Goal: Task Accomplishment & Management: Manage account settings

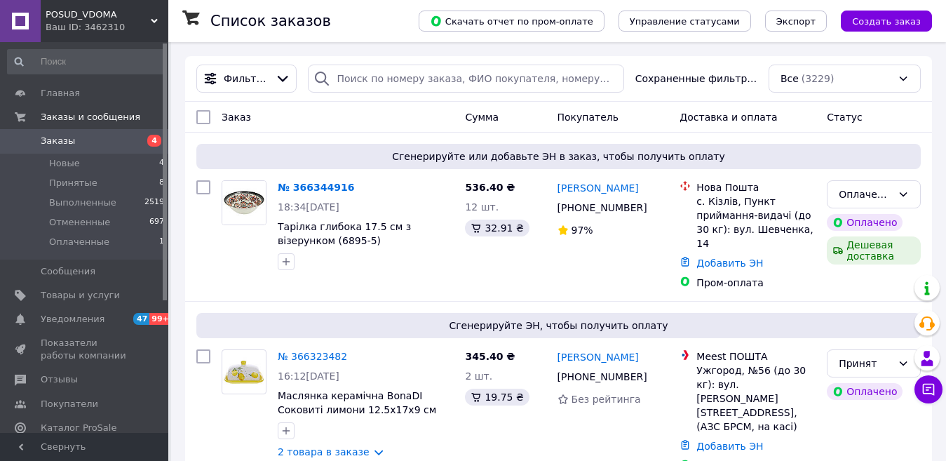
scroll to position [70, 0]
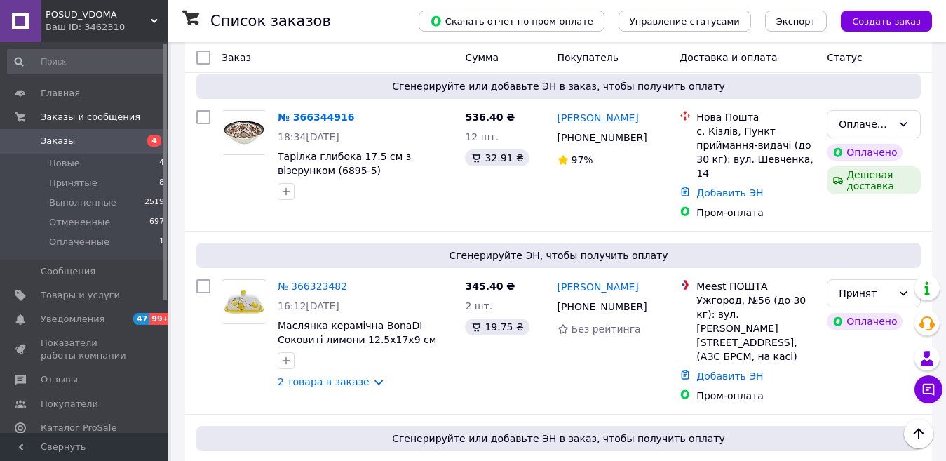
click at [90, 13] on span "POSUD_VDOMA" at bounding box center [98, 14] width 105 height 13
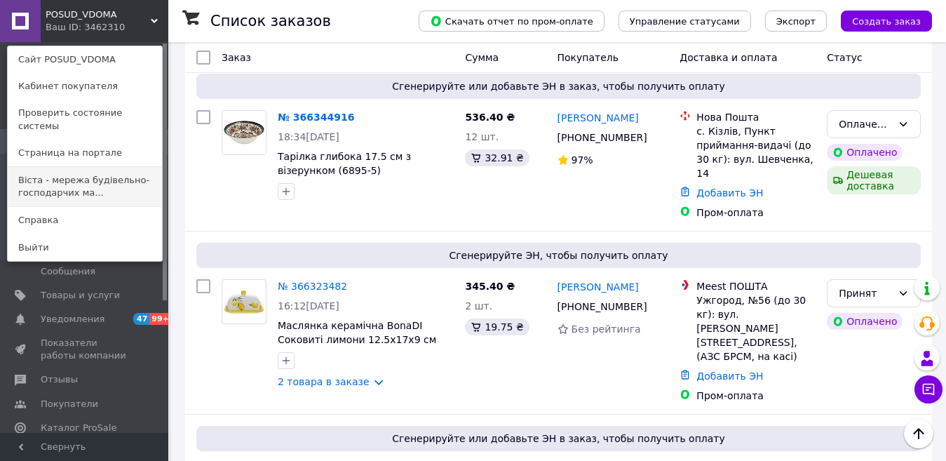
click at [115, 167] on link "Віста - мережа будівельно-господарчих ма..." at bounding box center [85, 186] width 154 height 39
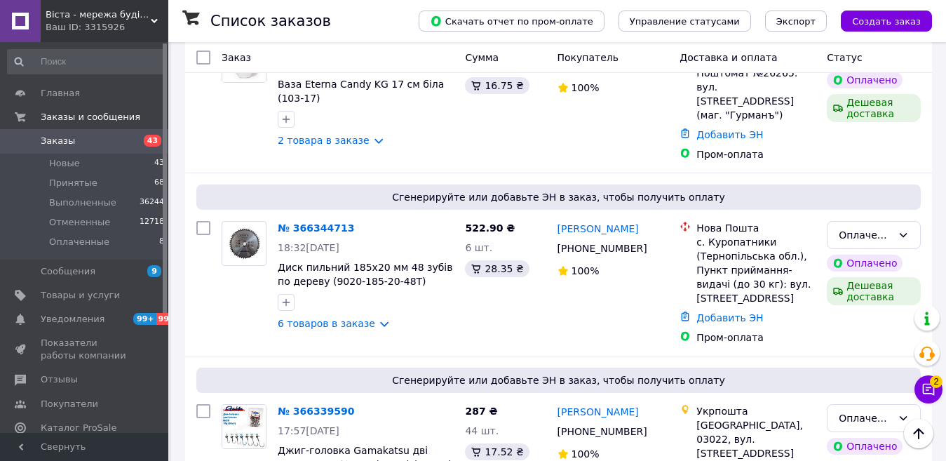
scroll to position [701, 0]
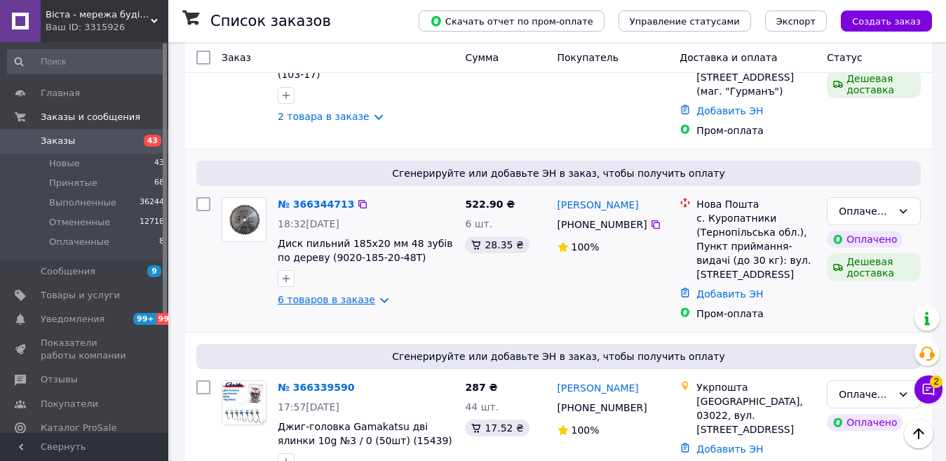
click at [370, 294] on link "6 товаров в заказе" at bounding box center [327, 299] width 98 height 11
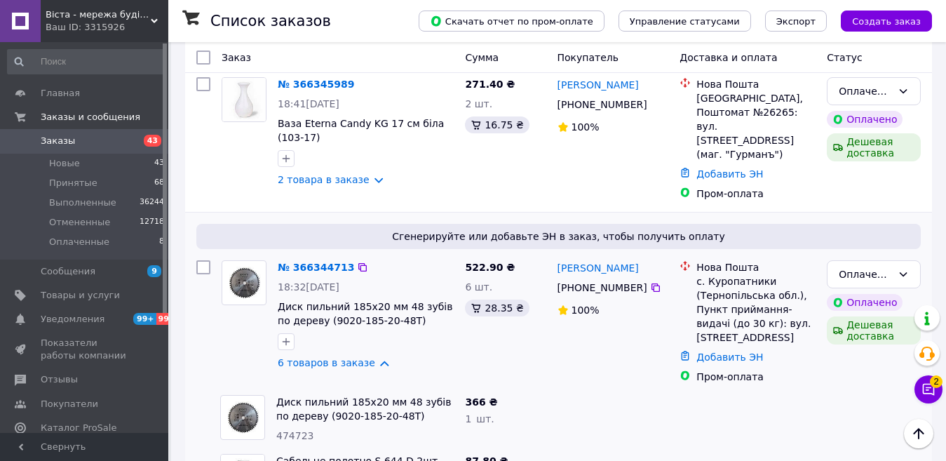
scroll to position [491, 0]
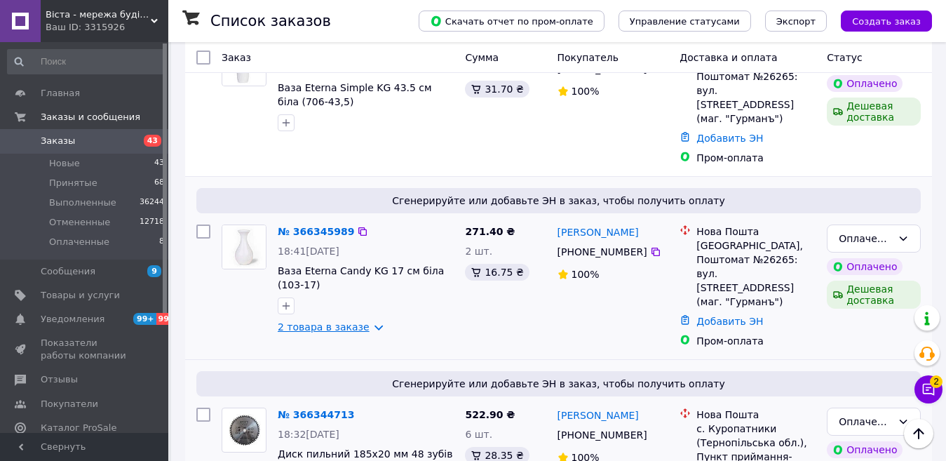
click at [364, 321] on link "2 товара в заказе" at bounding box center [324, 326] width 92 height 11
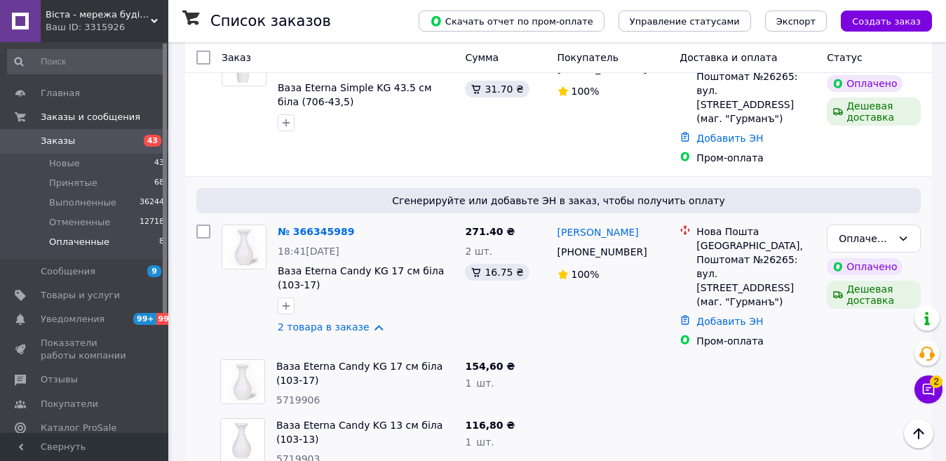
click at [87, 239] on span "Оплаченные" at bounding box center [79, 242] width 60 height 13
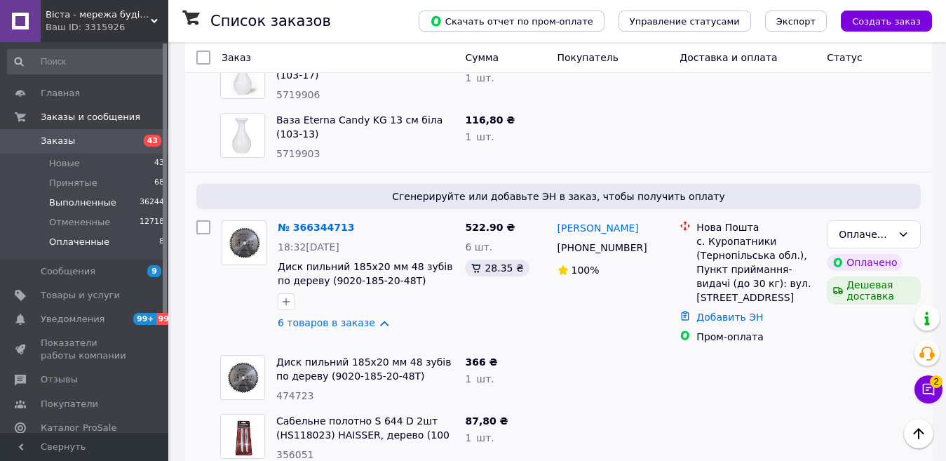
scroll to position [561, 0]
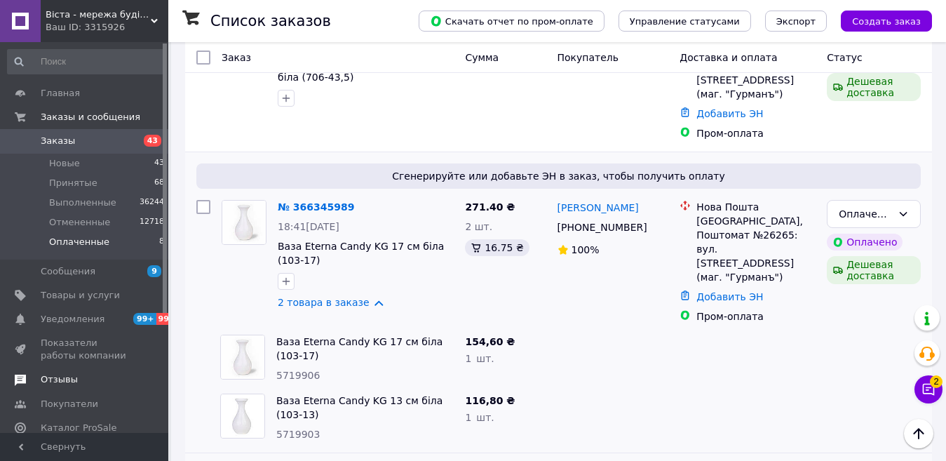
click at [51, 376] on span "Отзывы" at bounding box center [59, 379] width 37 height 13
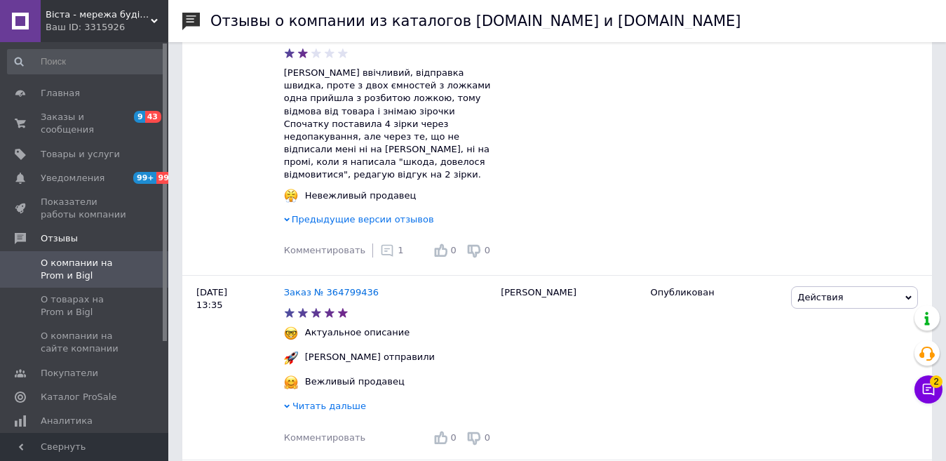
scroll to position [1684, 0]
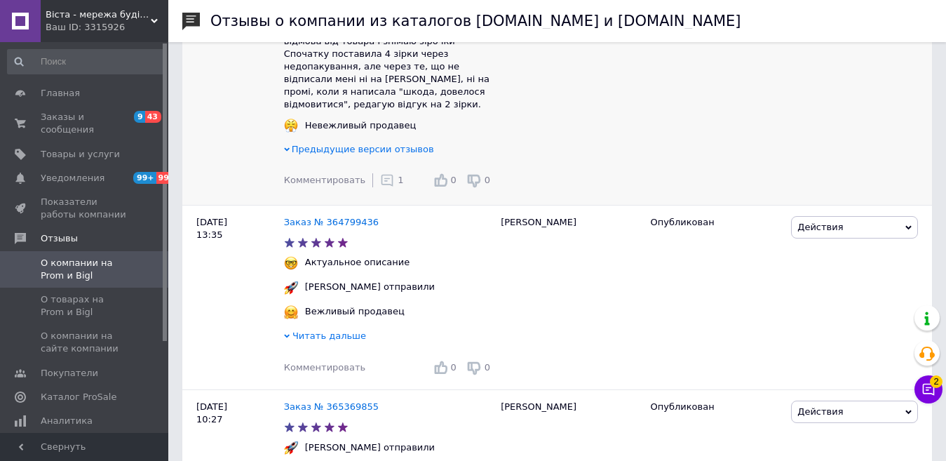
click at [315, 152] on span "Предыдущие версии отзывов" at bounding box center [363, 149] width 142 height 11
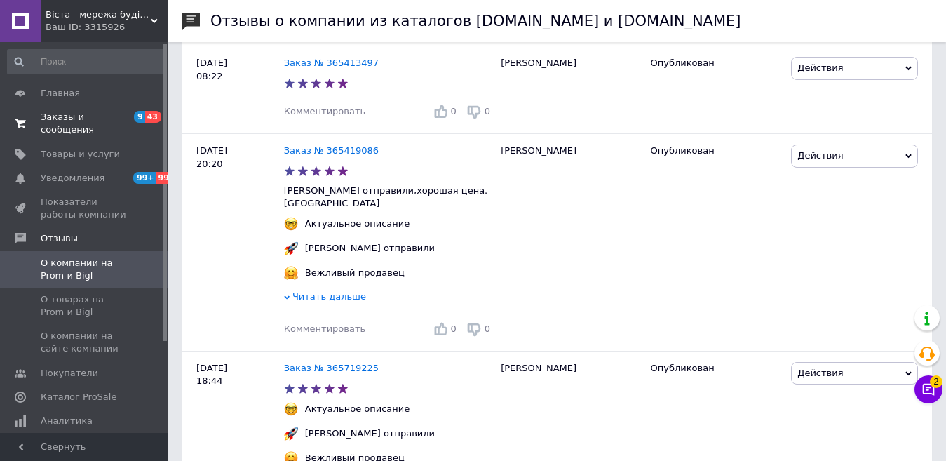
scroll to position [982, 0]
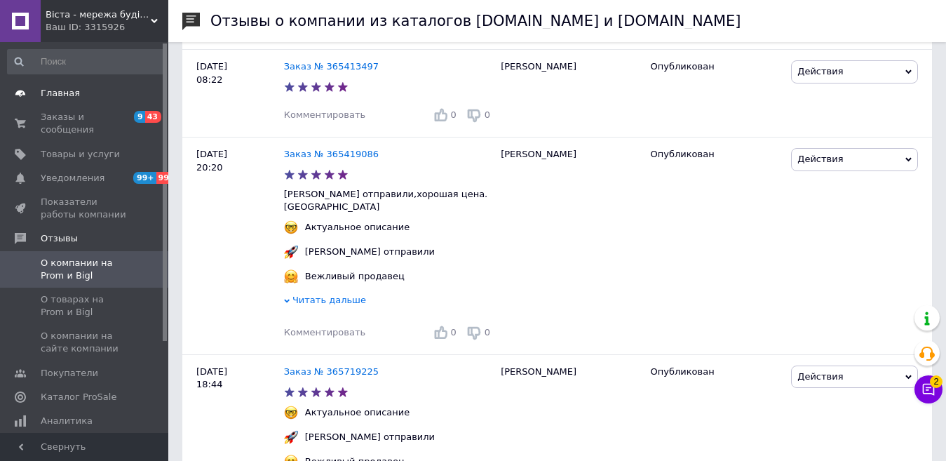
click at [53, 100] on link "Главная" at bounding box center [86, 93] width 173 height 24
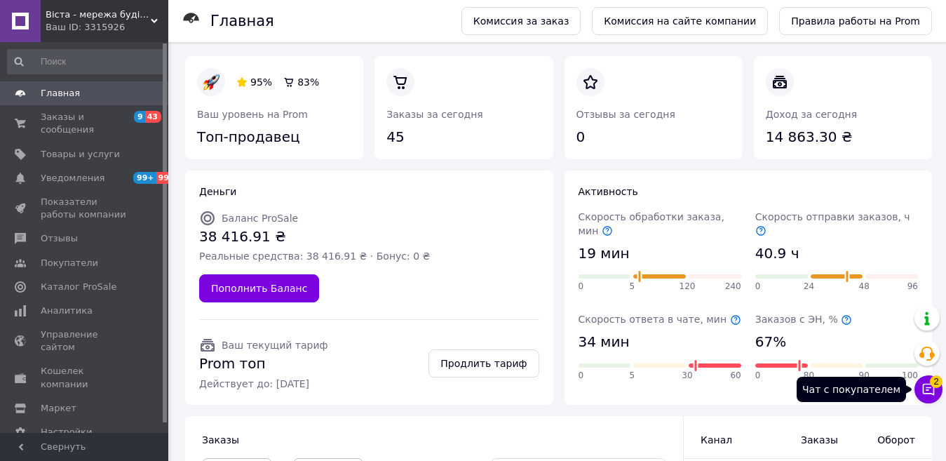
click at [932, 391] on icon at bounding box center [929, 389] width 14 height 14
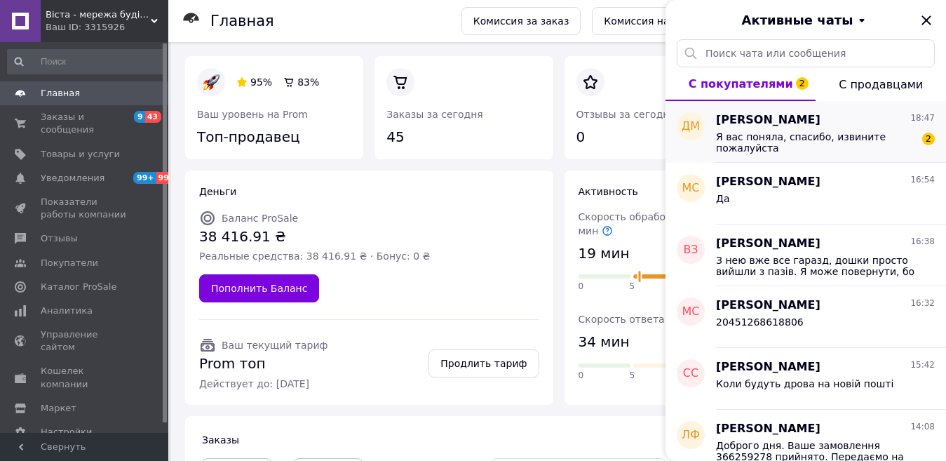
click at [792, 152] on span "Я вас поняла, спасибо, извините пожалуйста" at bounding box center [815, 142] width 199 height 22
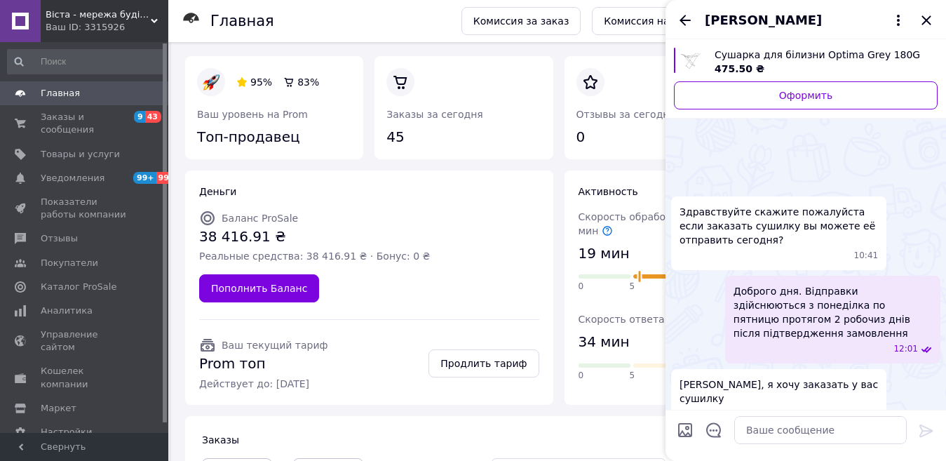
scroll to position [661, 0]
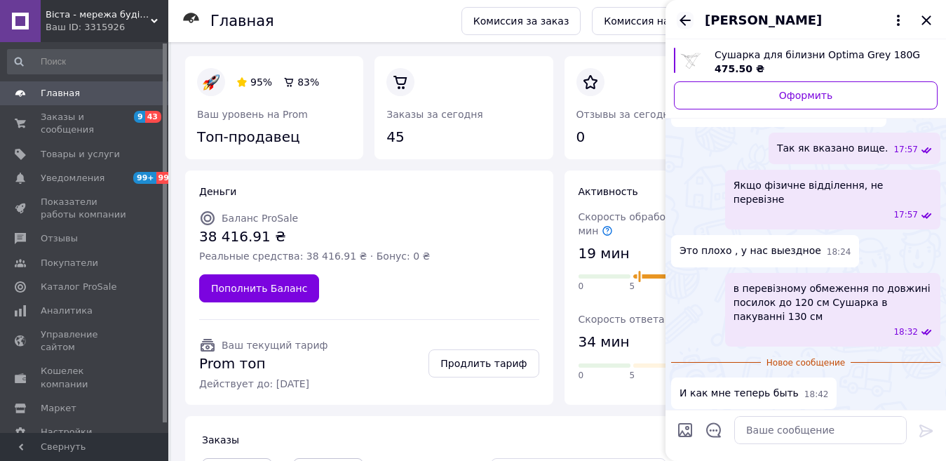
click at [683, 14] on icon "Назад" at bounding box center [685, 20] width 17 height 17
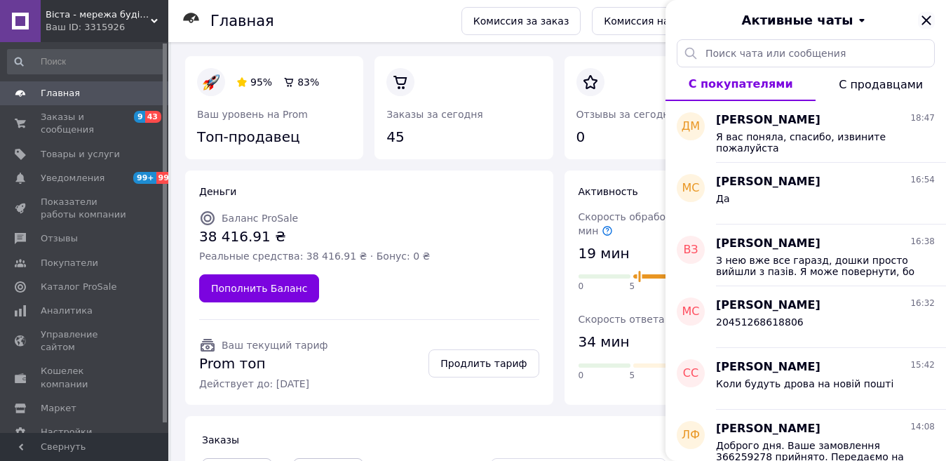
click at [924, 21] on icon "Закрыть" at bounding box center [926, 20] width 17 height 17
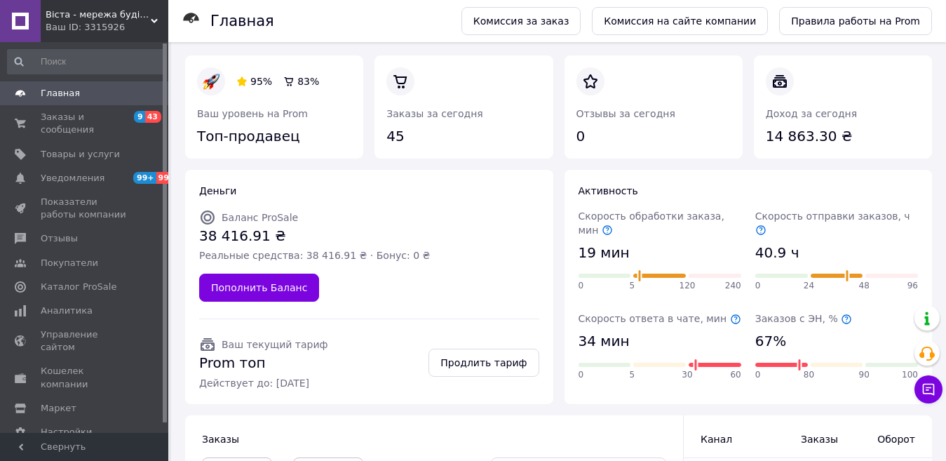
scroll to position [0, 0]
click at [69, 121] on span "Заказы и сообщения" at bounding box center [85, 123] width 89 height 25
